Goal: Transaction & Acquisition: Purchase product/service

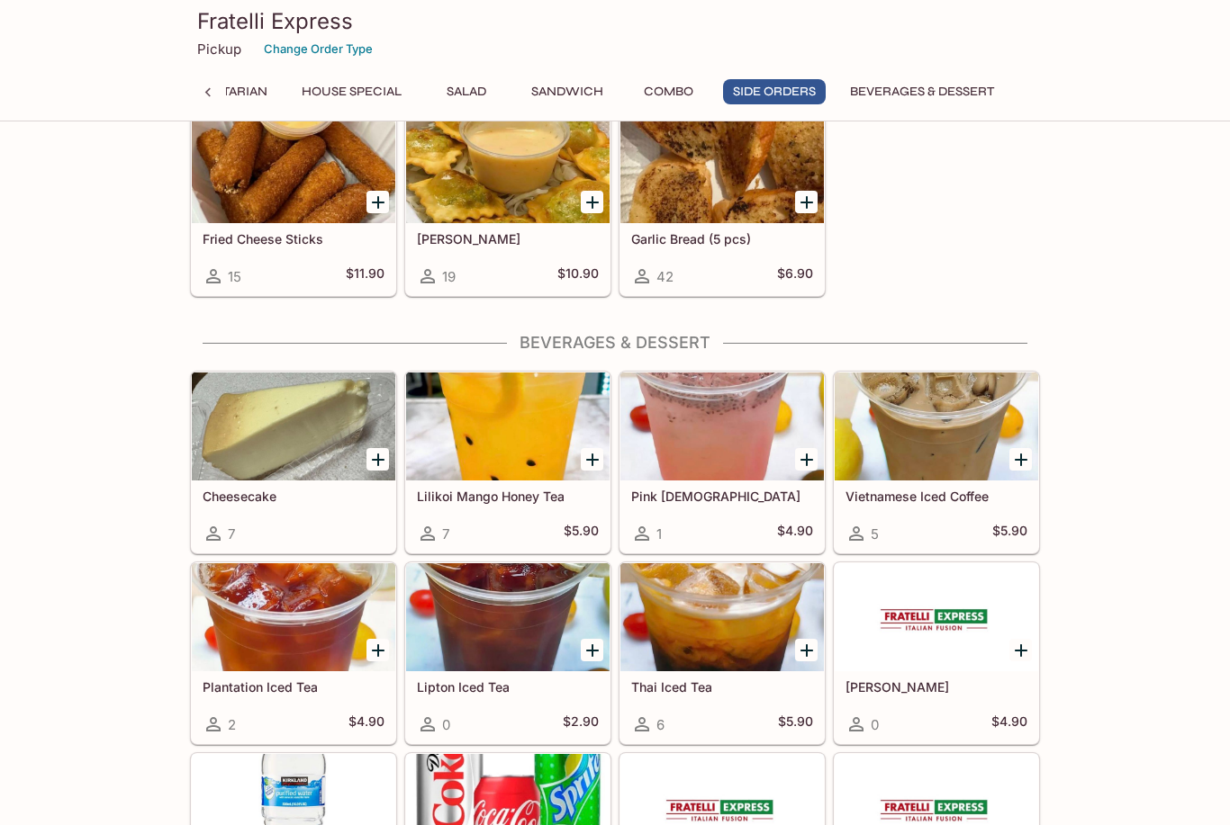
scroll to position [3674, 0]
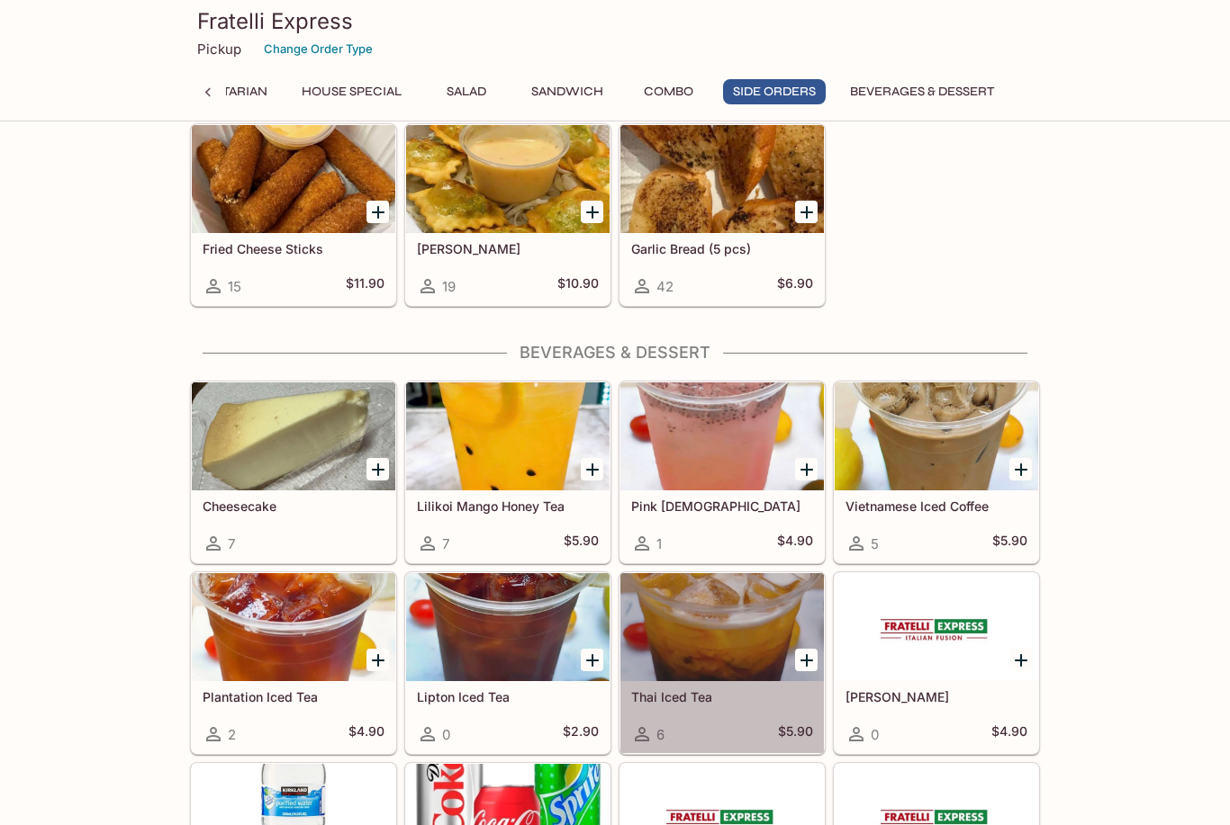
click at [722, 635] on div at bounding box center [721, 627] width 203 height 108
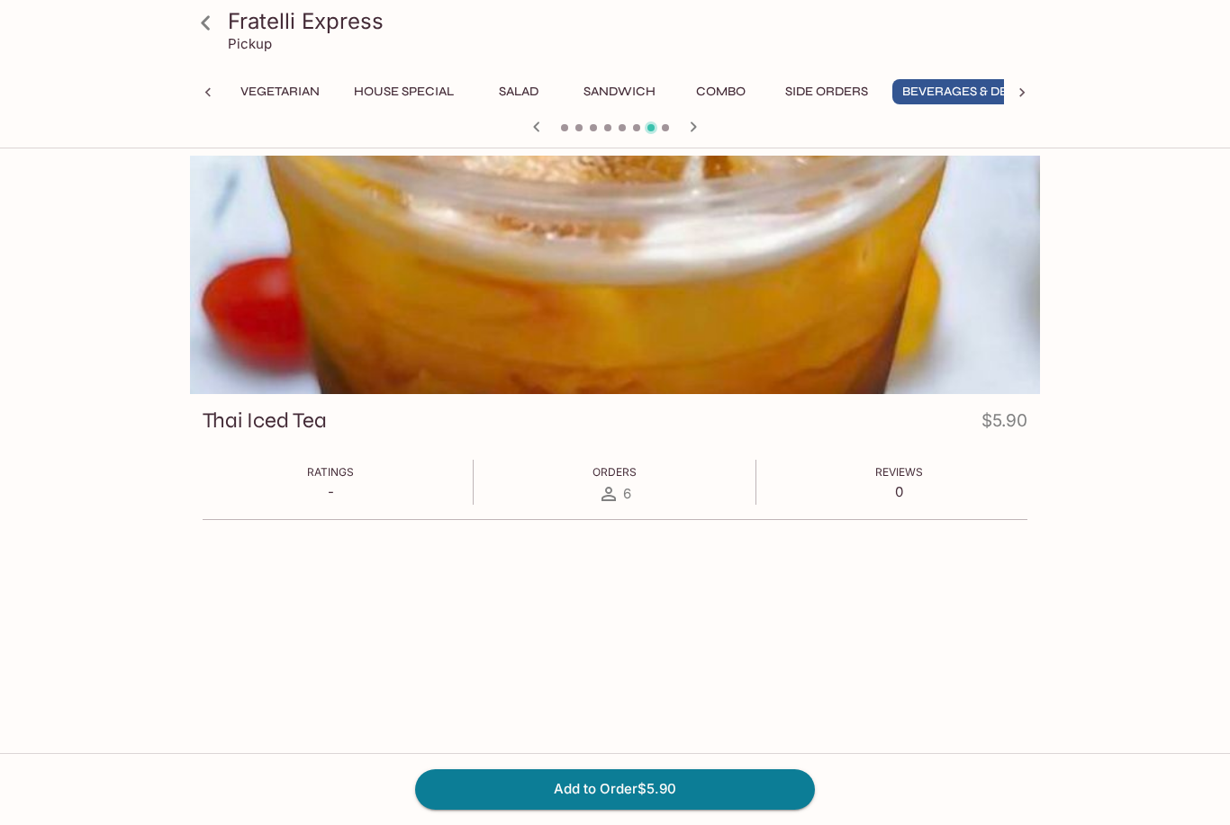
scroll to position [0, 338]
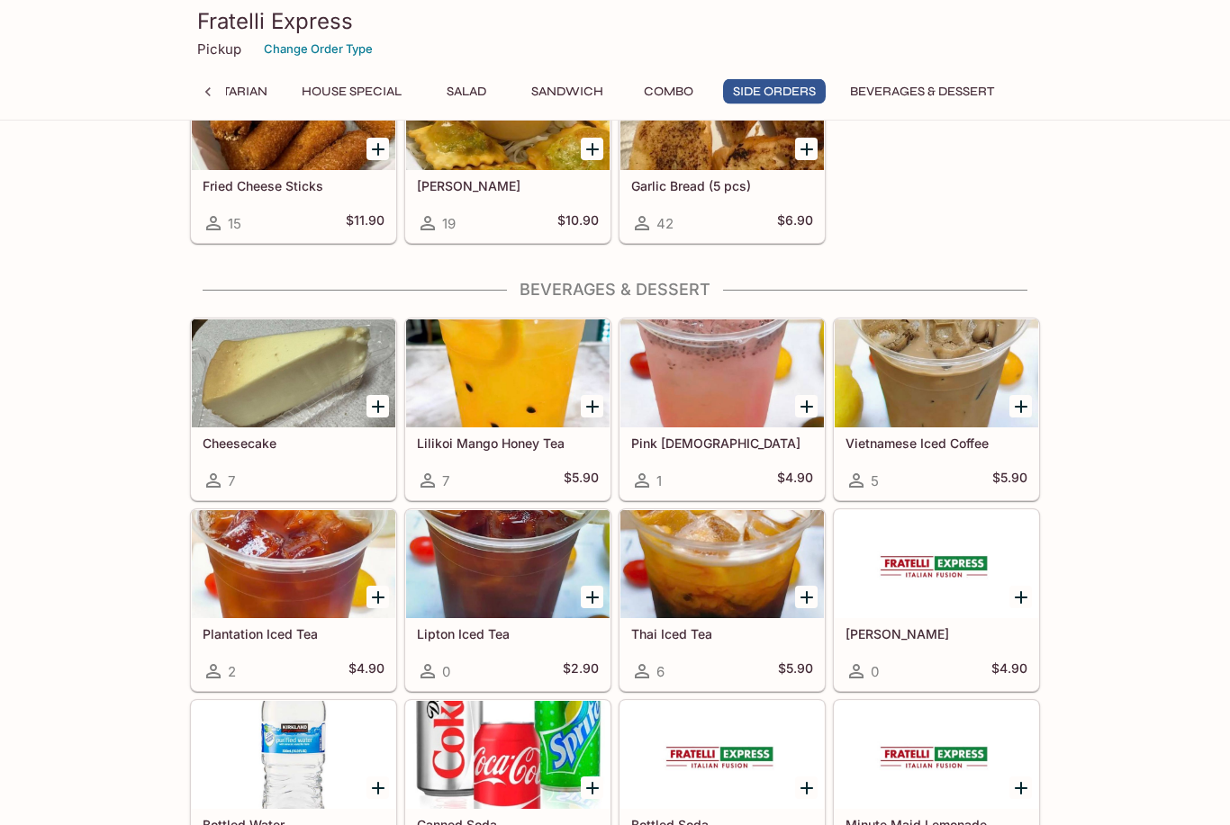
scroll to position [3737, 0]
click at [659, 392] on div at bounding box center [721, 374] width 203 height 108
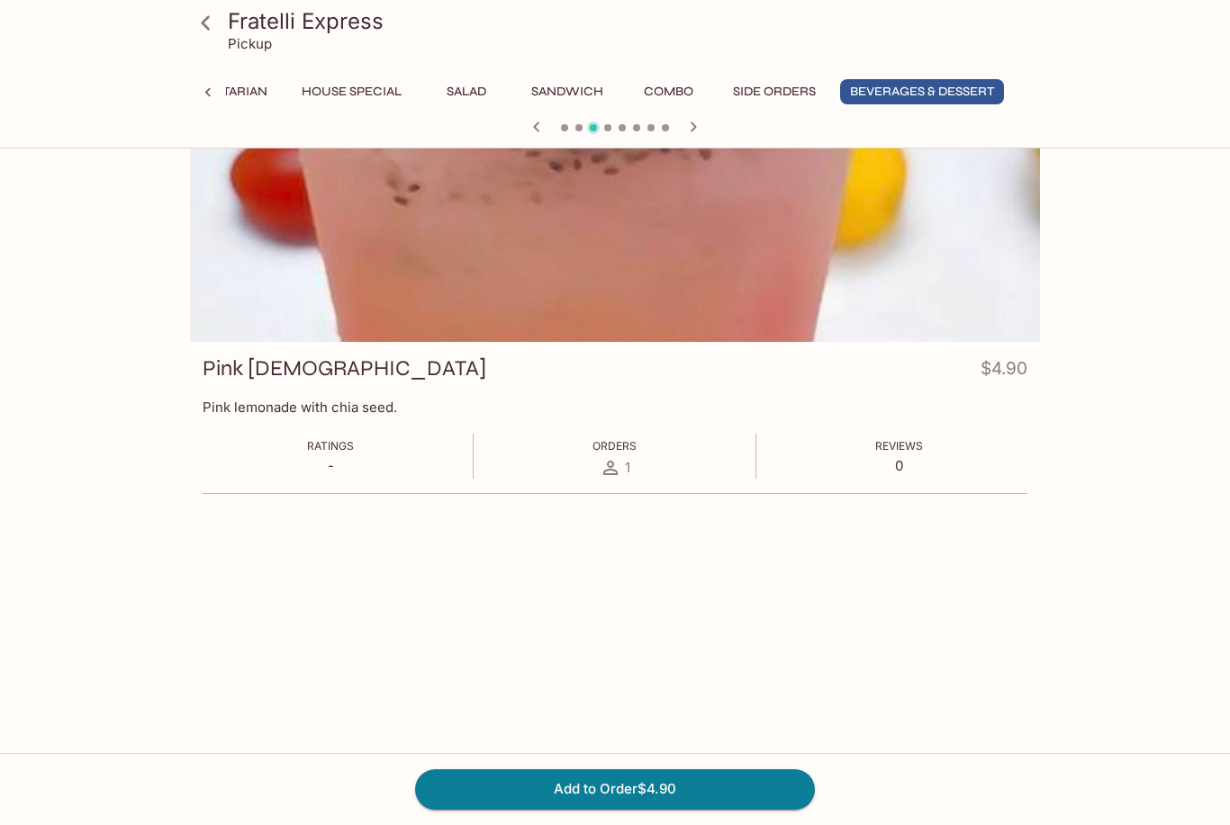
scroll to position [58, 0]
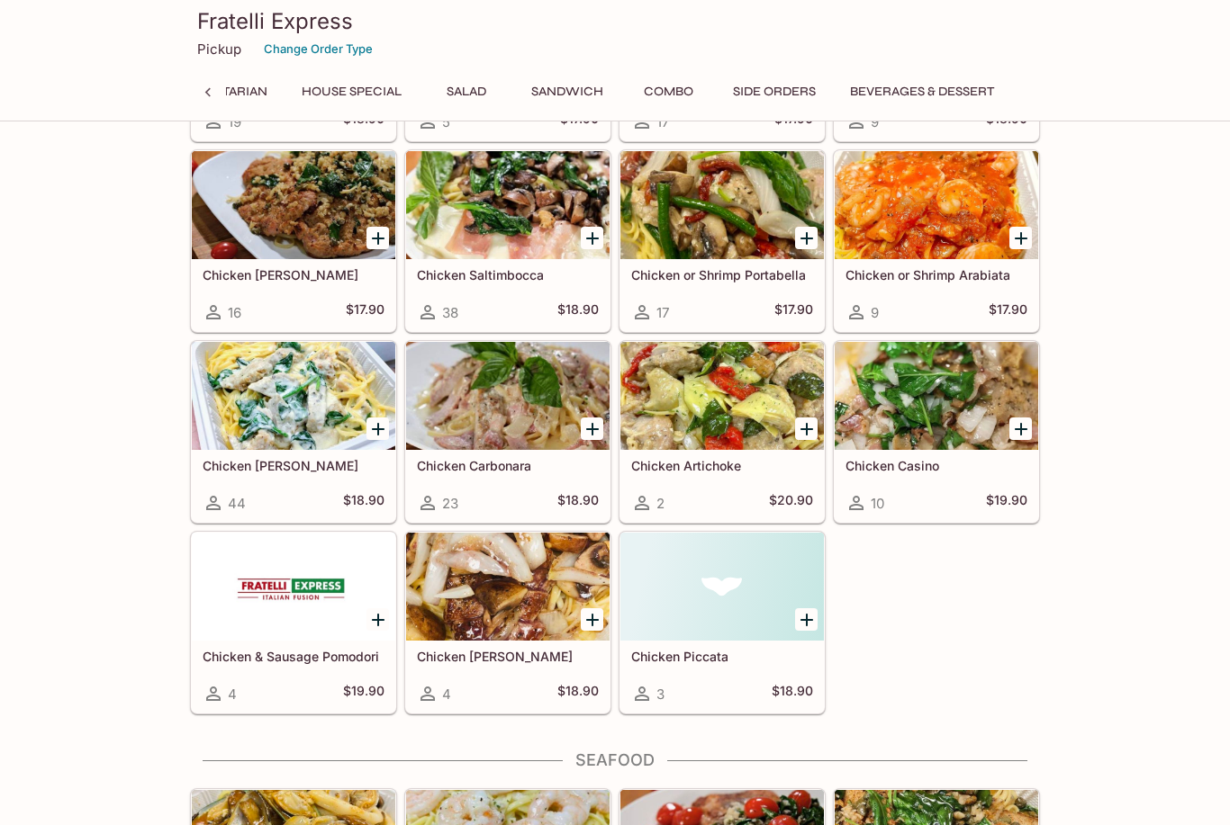
drag, startPoint x: 933, startPoint y: 95, endPoint x: 933, endPoint y: 70, distance: 24.3
click at [933, 95] on button "Beverages & Dessert" at bounding box center [922, 91] width 164 height 25
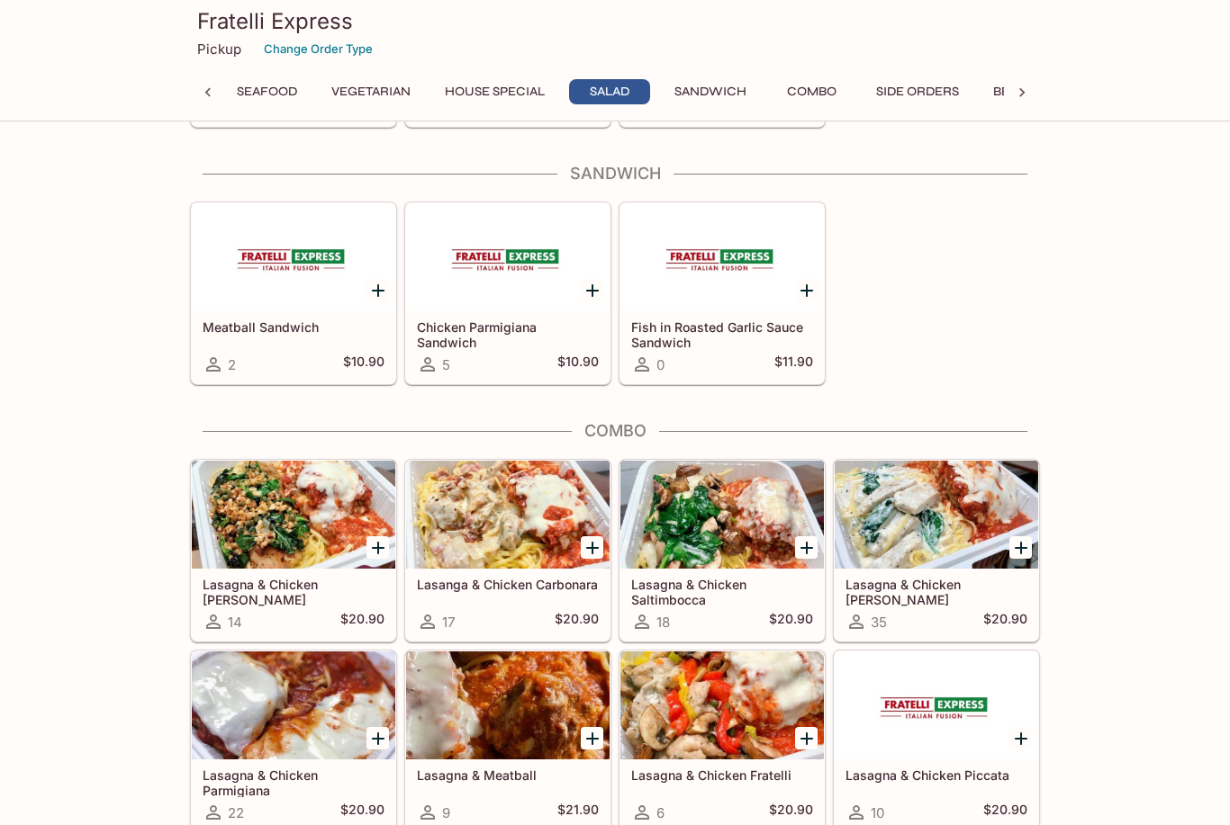
scroll to position [2698, 0]
click at [915, 86] on button "Side Orders" at bounding box center [917, 91] width 103 height 25
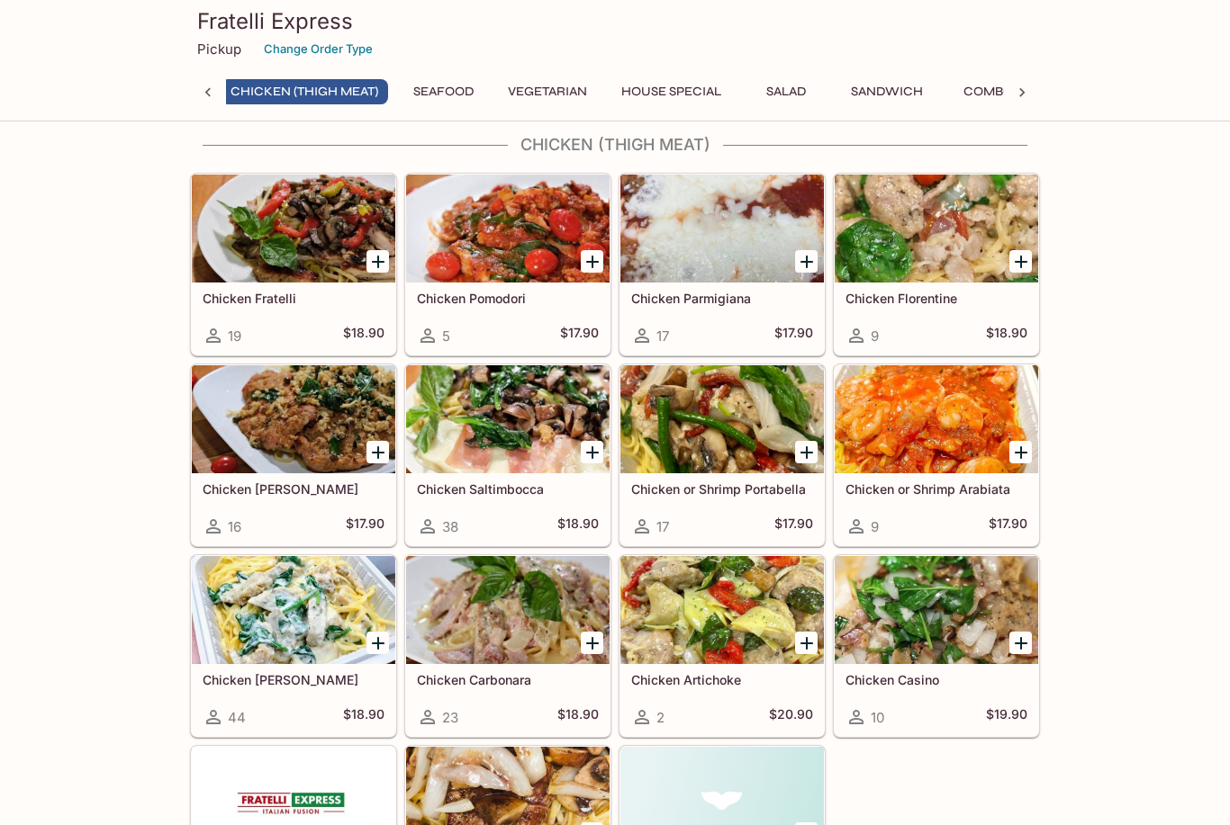
scroll to position [0, 0]
